Goal: Task Accomplishment & Management: Use online tool/utility

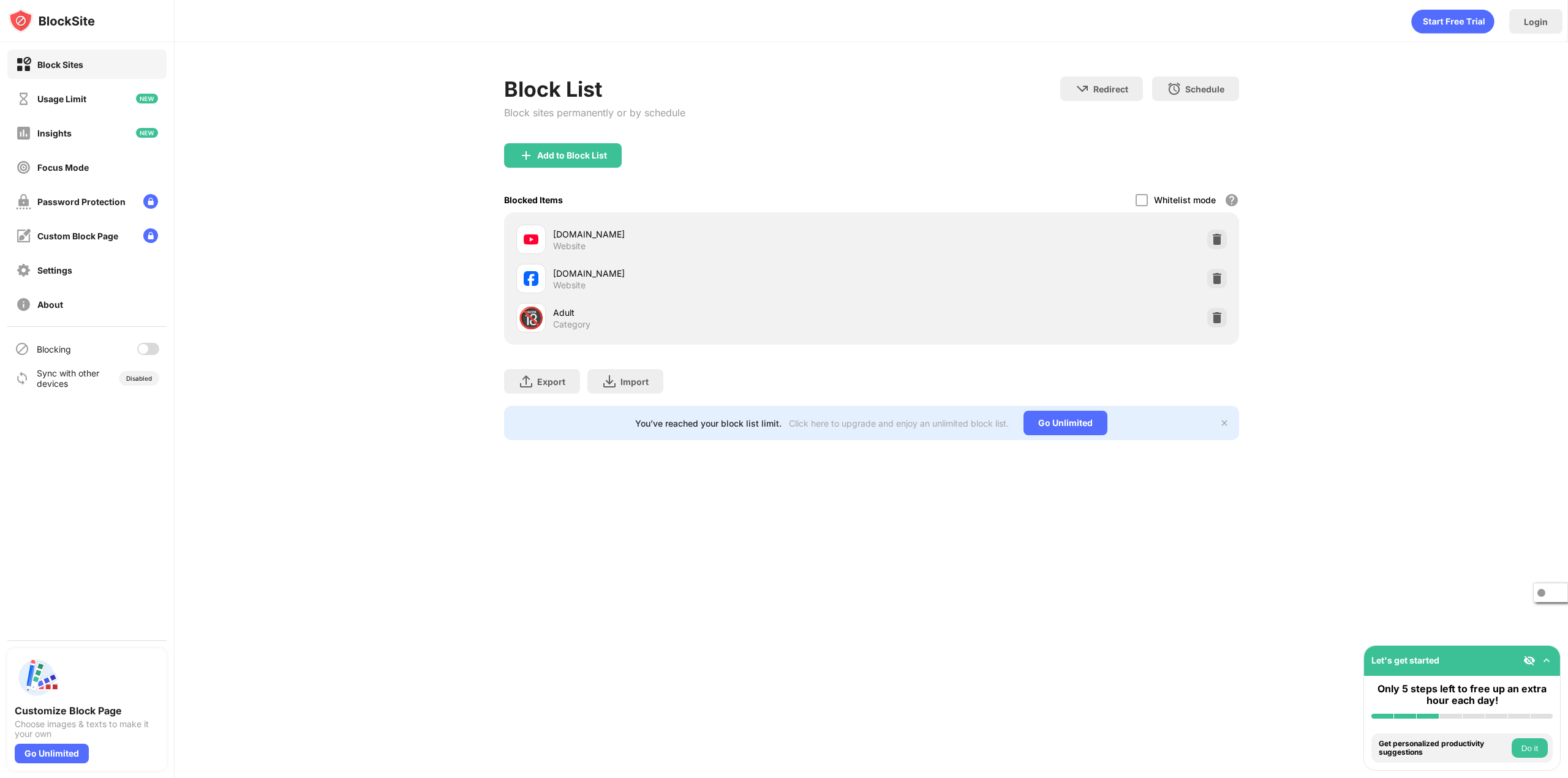
click at [142, 351] on div at bounding box center [143, 348] width 10 height 10
drag, startPoint x: 147, startPoint y: 406, endPoint x: 139, endPoint y: 411, distance: 9.4
drag, startPoint x: 139, startPoint y: 411, endPoint x: 261, endPoint y: 653, distance: 271.0
click at [1542, 29] on div "Login" at bounding box center [1536, 21] width 54 height 24
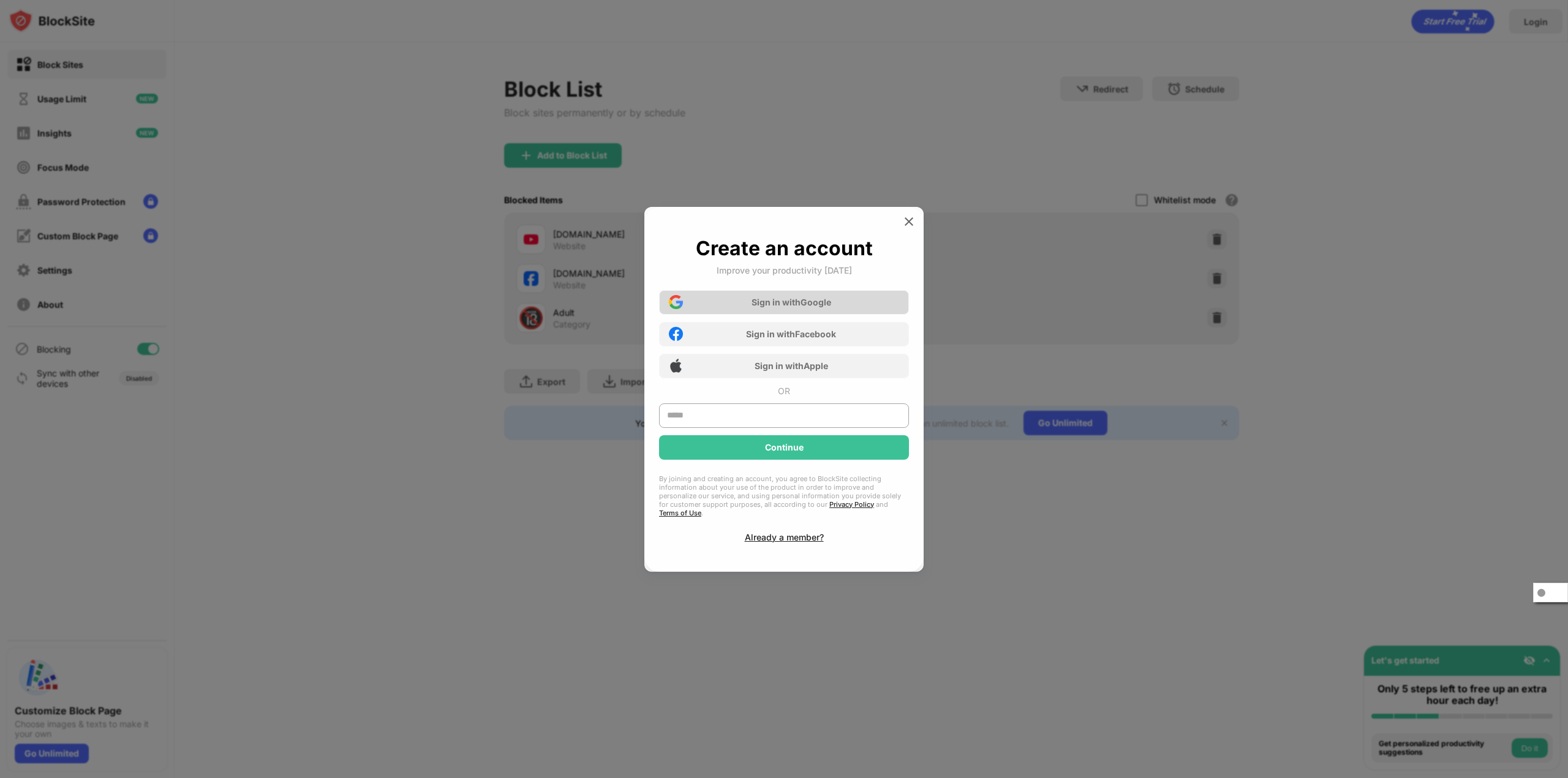
click at [816, 307] on div "Sign in with Google" at bounding box center [791, 302] width 80 height 10
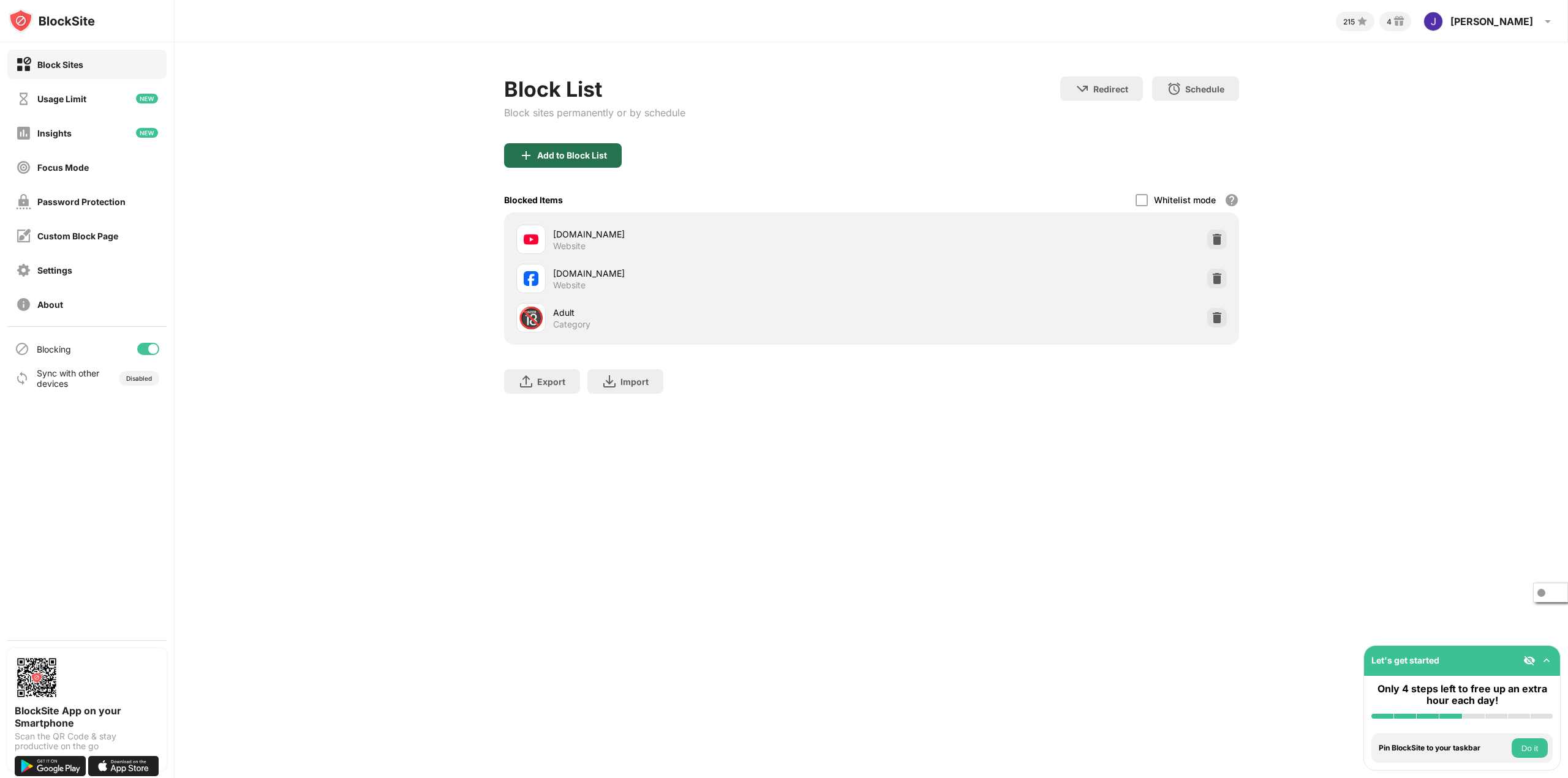
click at [556, 155] on div "Add to Block List" at bounding box center [571, 155] width 70 height 10
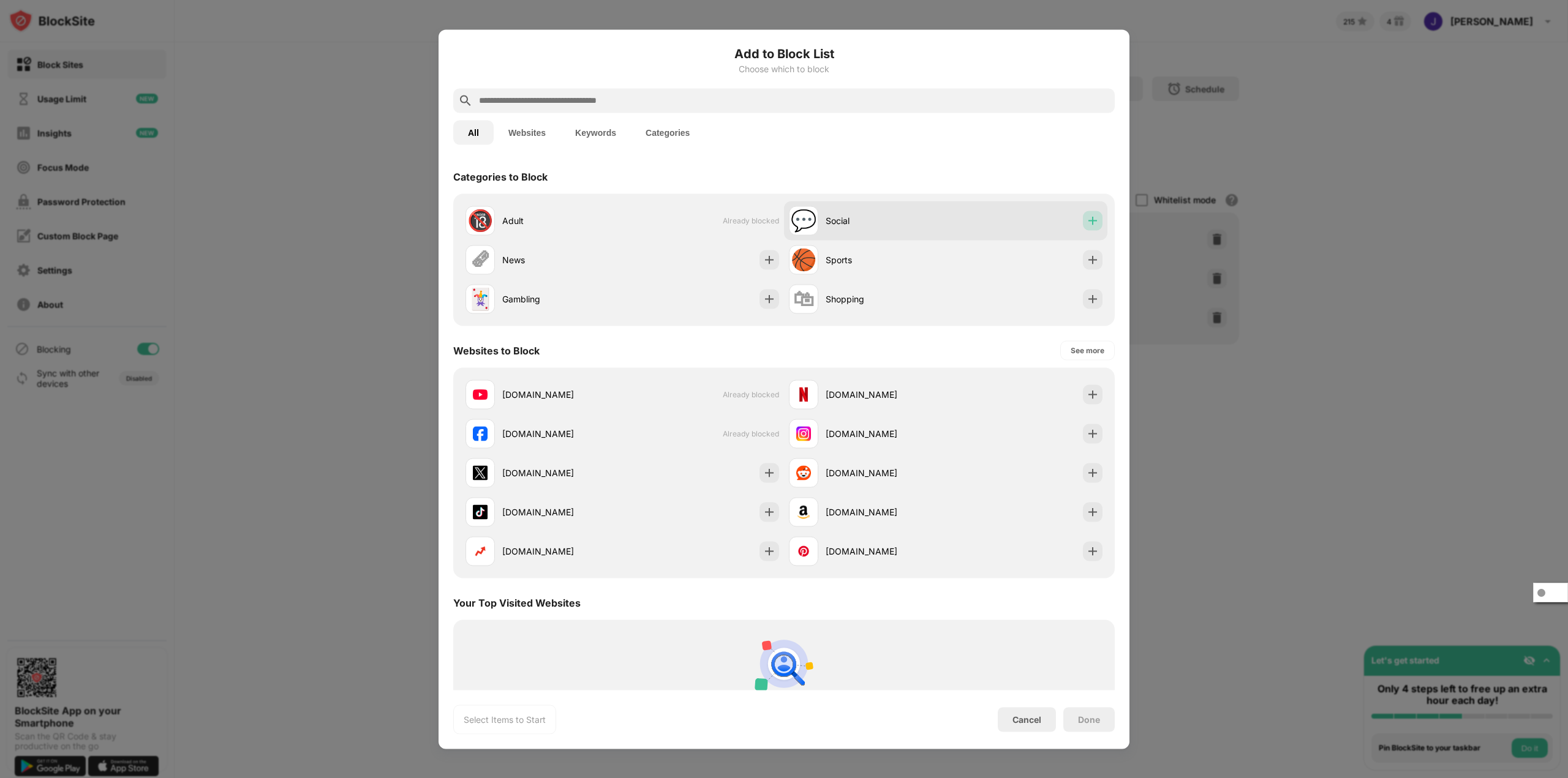
click at [1086, 221] on img at bounding box center [1092, 220] width 12 height 12
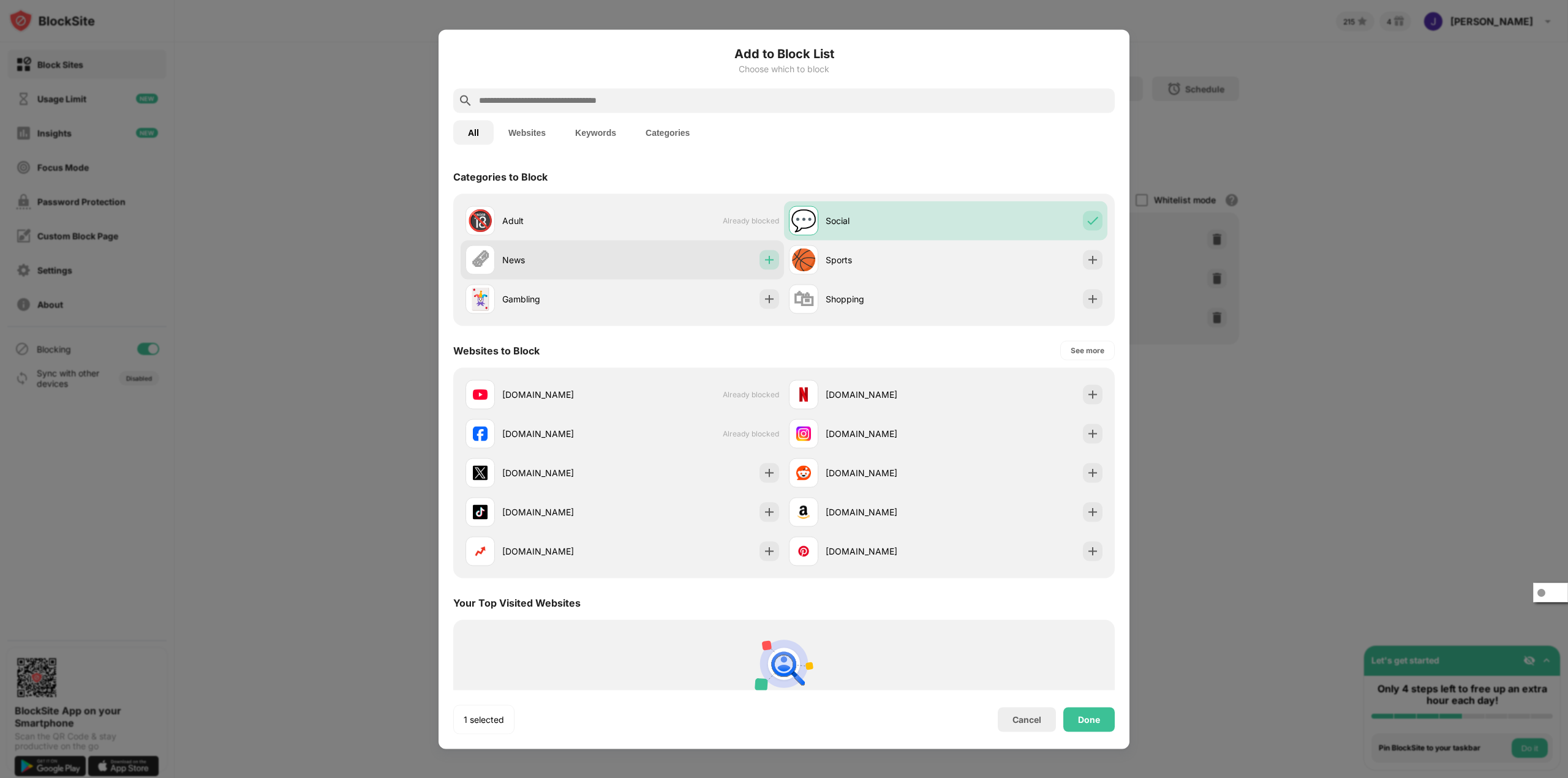
click at [769, 258] on img at bounding box center [769, 260] width 12 height 12
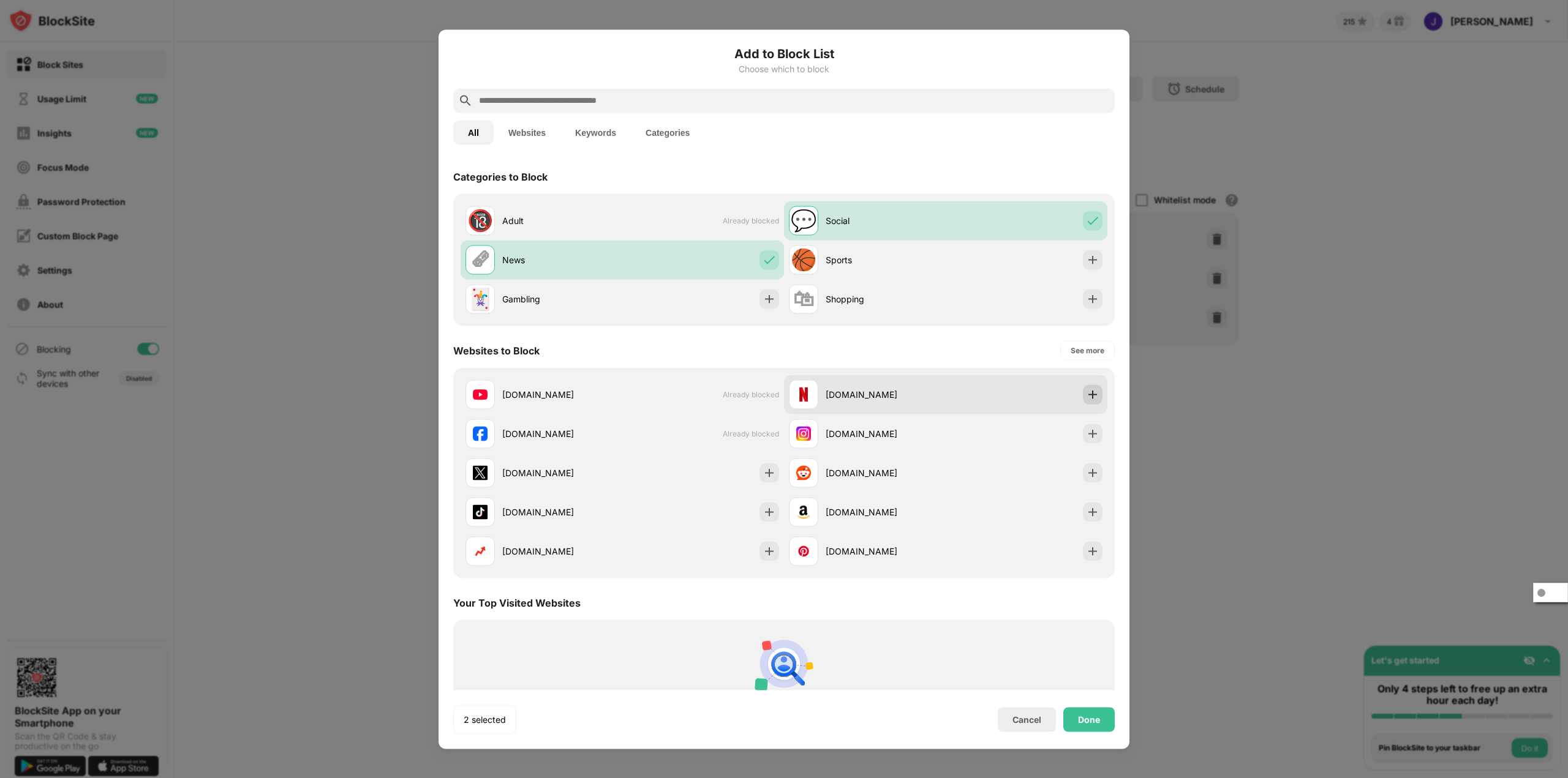
click at [1086, 399] on img at bounding box center [1092, 394] width 12 height 12
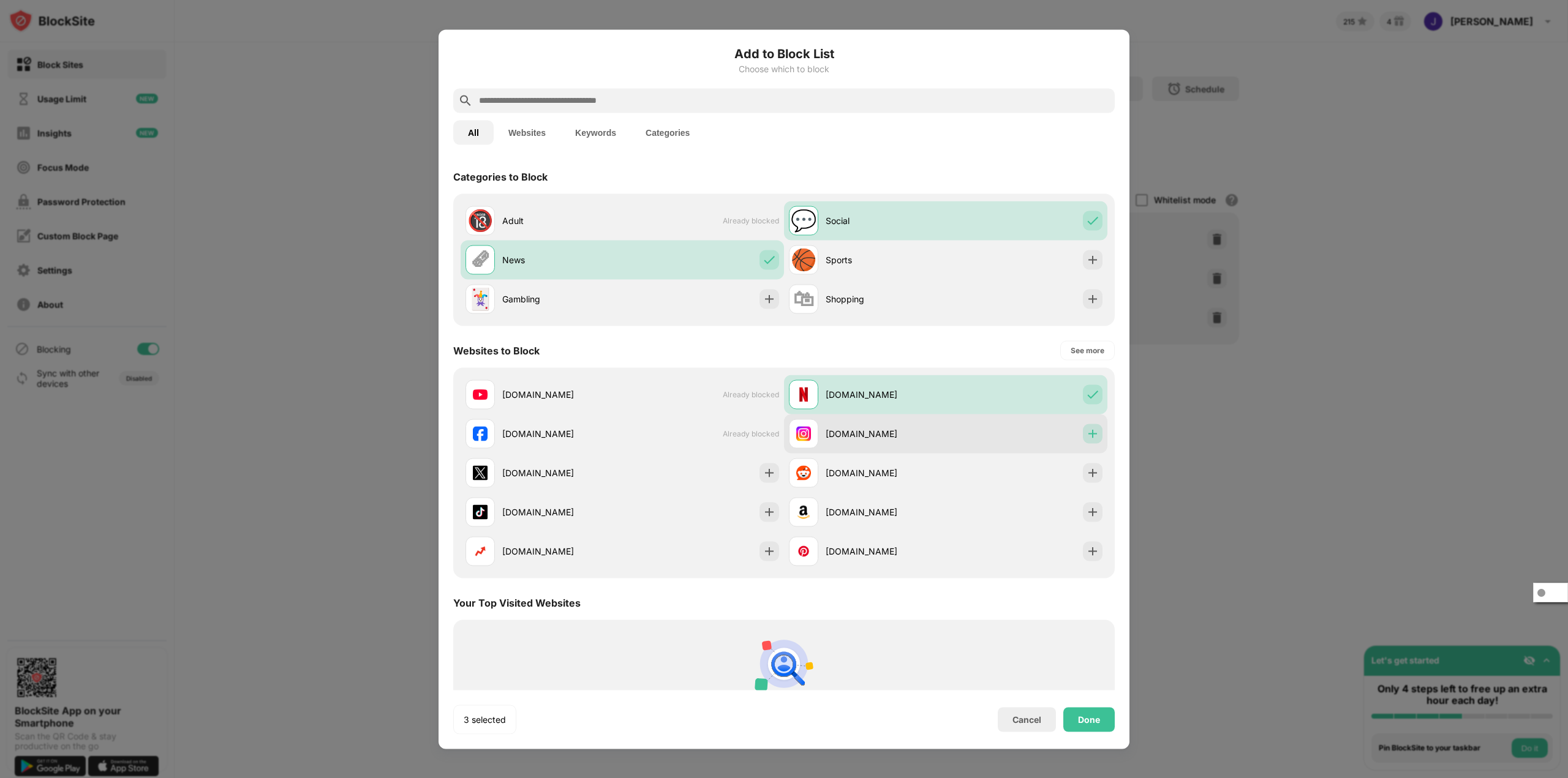
drag, startPoint x: 1091, startPoint y: 430, endPoint x: 1093, endPoint y: 444, distance: 14.1
click at [1091, 430] on div at bounding box center [1092, 433] width 20 height 20
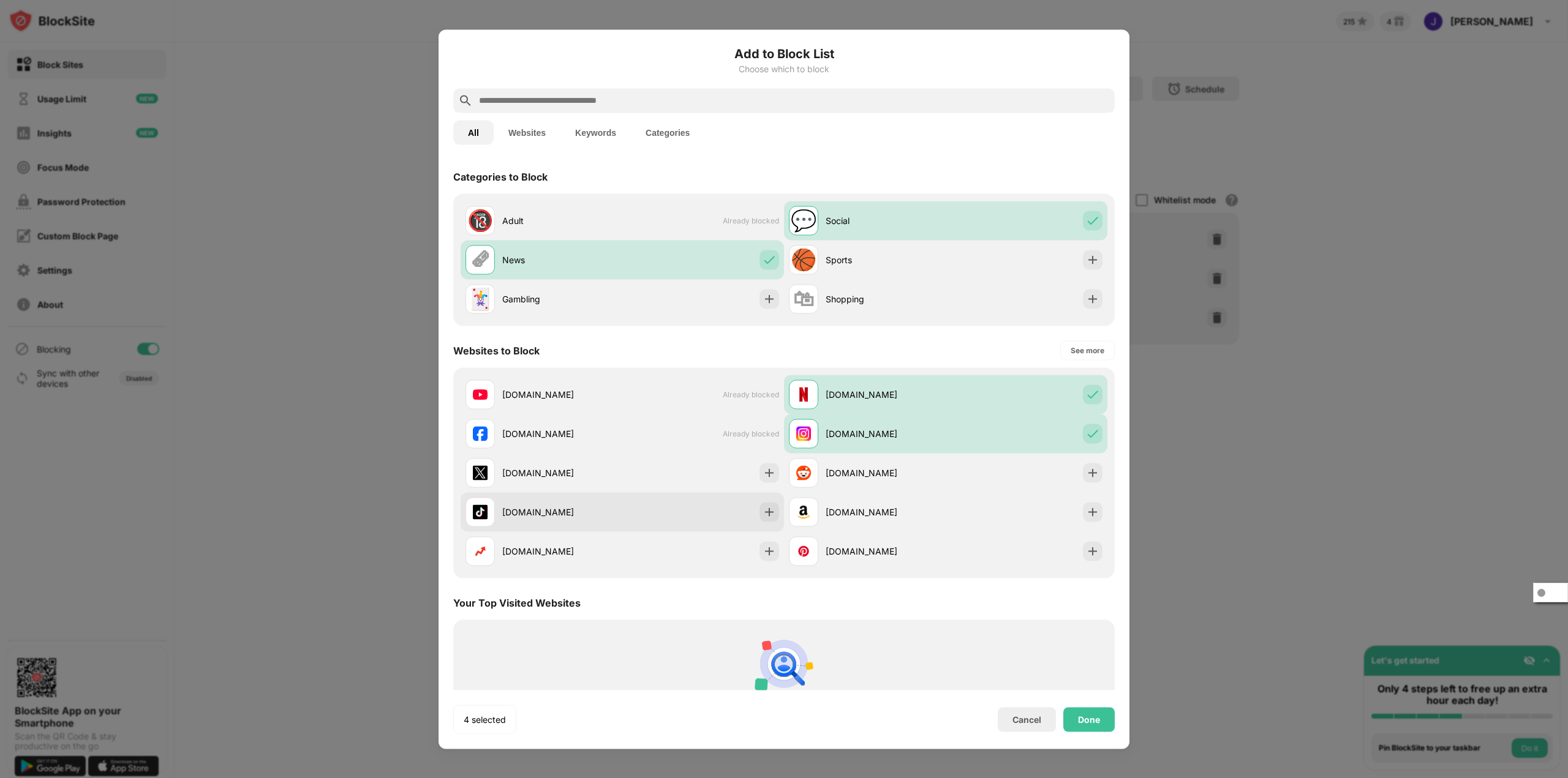
click at [772, 517] on div at bounding box center [769, 512] width 20 height 20
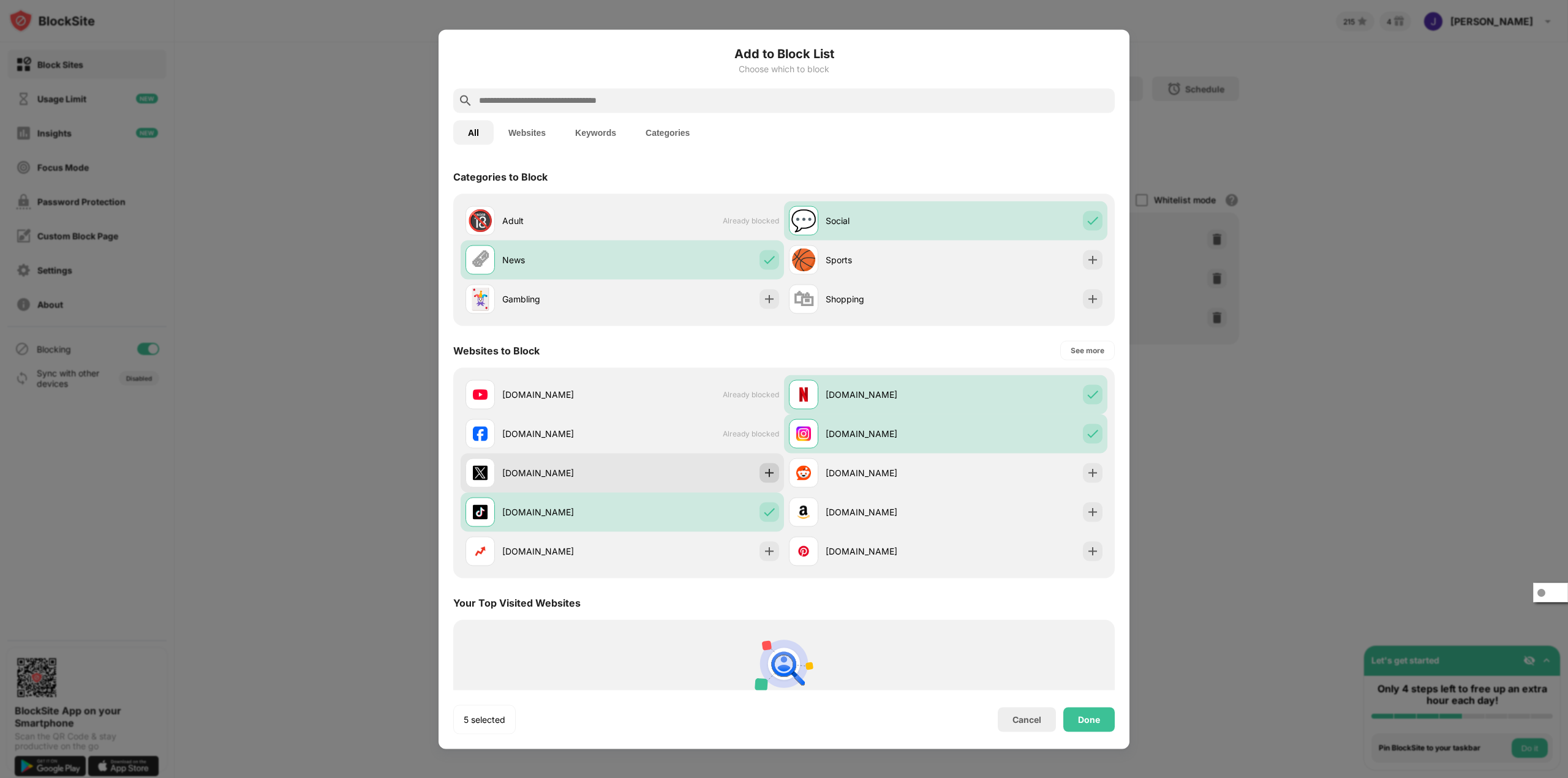
click at [773, 466] on div at bounding box center [769, 472] width 20 height 20
click at [1110, 722] on div "Done" at bounding box center [1089, 719] width 51 height 24
